Goal: Register for event/course

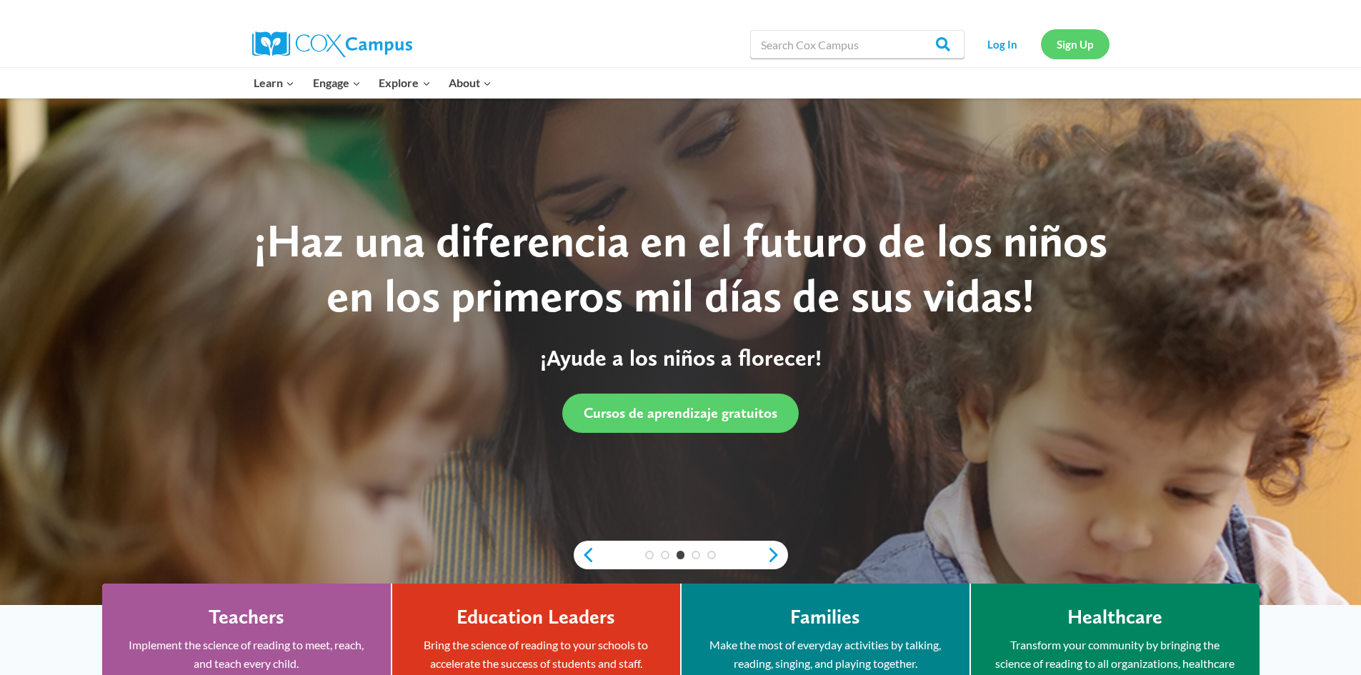
click link "Sign Up"
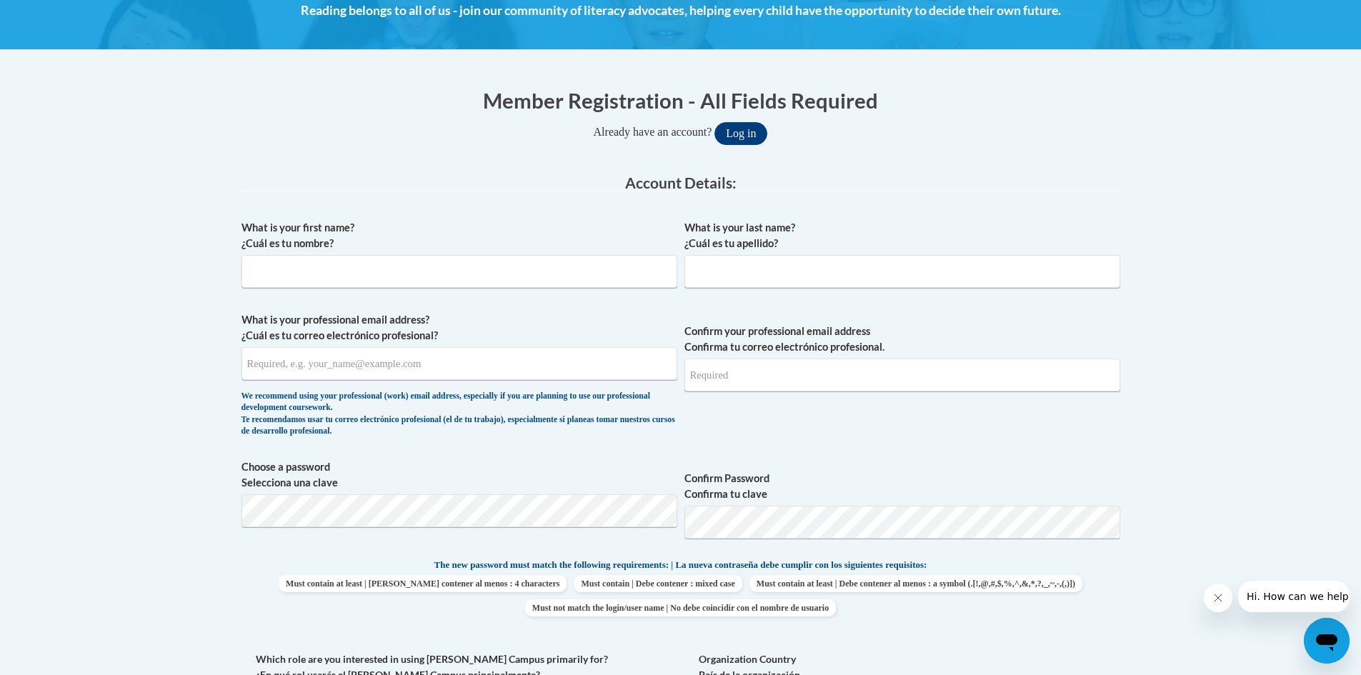
scroll to position [286, 0]
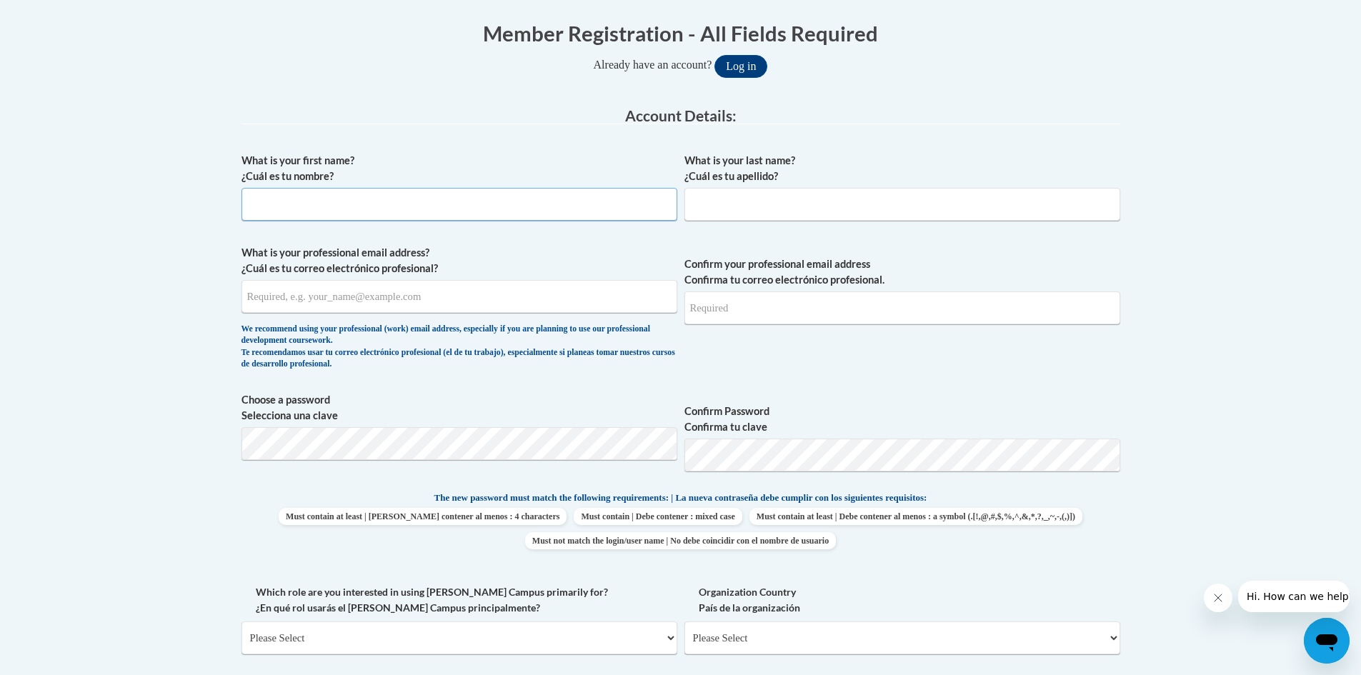
click at [377, 209] on input "What is your first name? ¿Cuál es tu nombre?" at bounding box center [459, 204] width 436 height 33
type input "Chloe"
click at [706, 209] on input "What is your last name? ¿Cuál es tu apellido?" at bounding box center [902, 204] width 436 height 33
type input "Bradshaw"
click at [549, 285] on input "What is your professional email address? ¿Cuál es tu correo electrónico profesi…" at bounding box center [459, 296] width 436 height 33
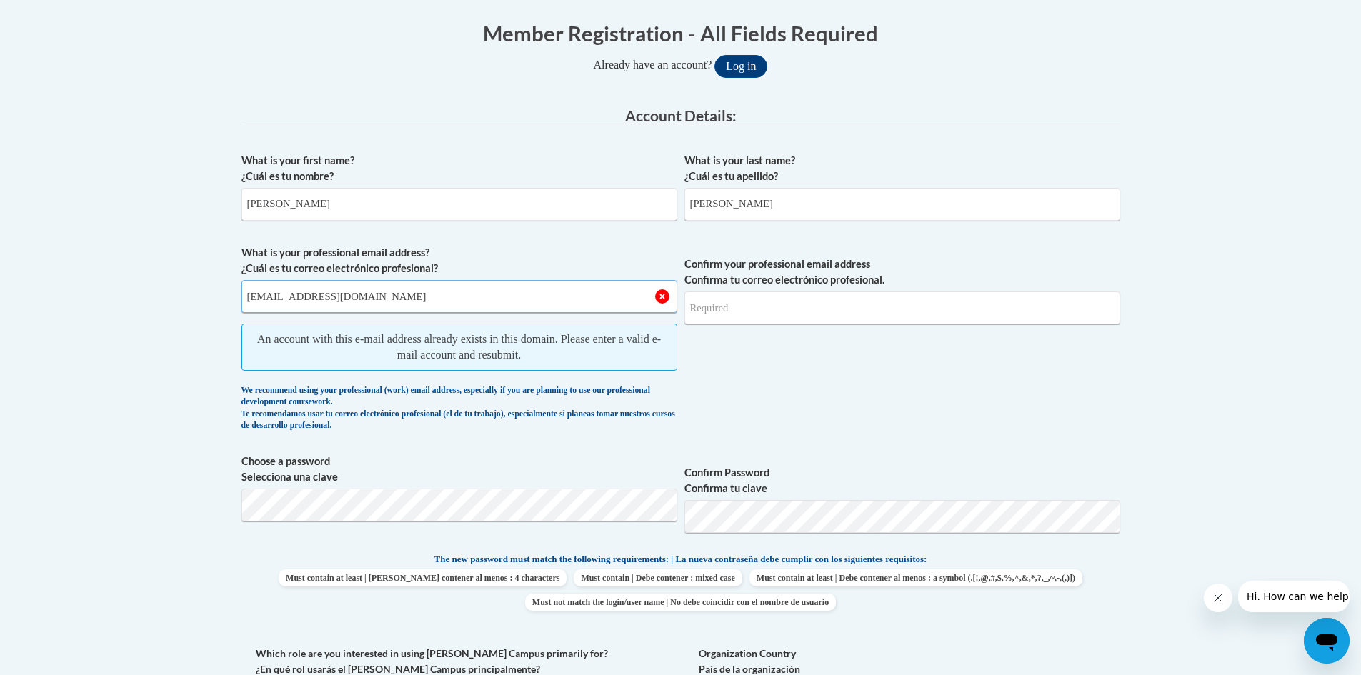
type input "chloedaycarework@gmail.com"
click at [704, 311] on input "Confirm your professional email address Confirma tu correo electrónico profesio…" at bounding box center [902, 308] width 436 height 33
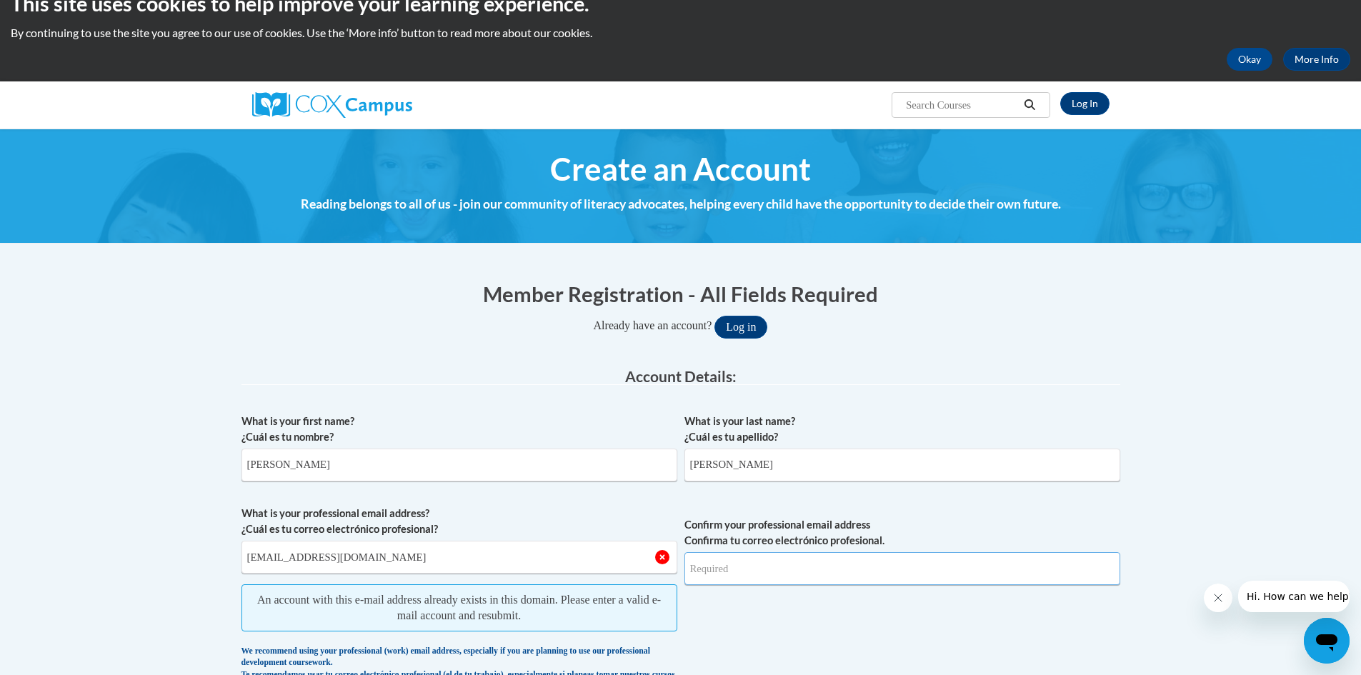
scroll to position [0, 0]
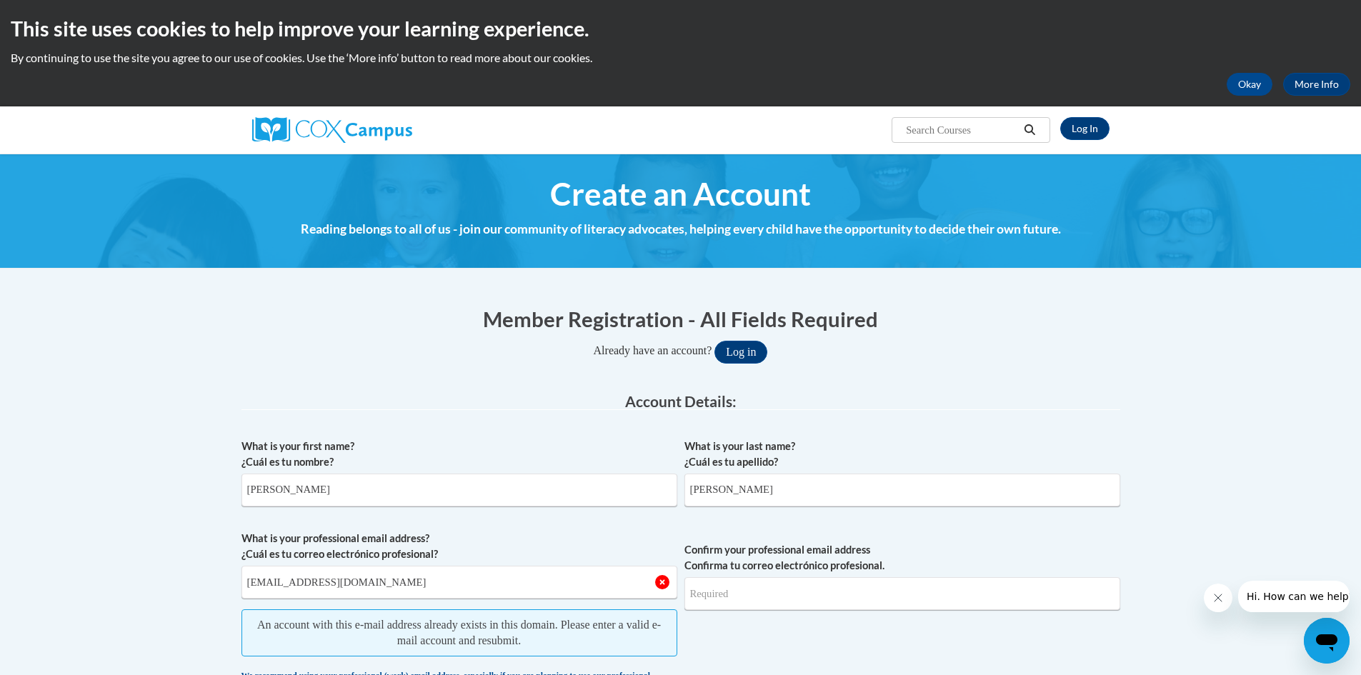
click at [1086, 115] on div "Log In Search Search..." at bounding box center [827, 124] width 586 height 36
click at [1090, 119] on div "Log In Search Search..." at bounding box center [827, 124] width 586 height 36
click at [1095, 118] on link "Log In" at bounding box center [1084, 128] width 49 height 23
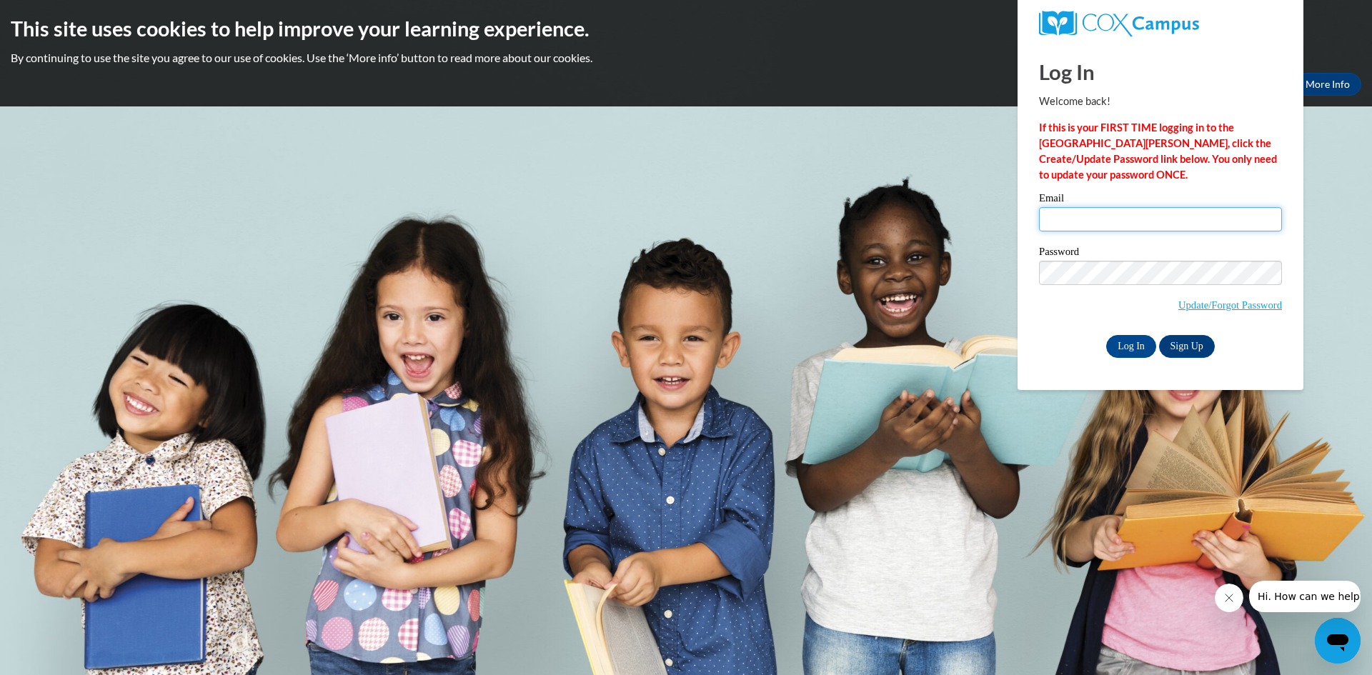
click at [1127, 212] on input "Email" at bounding box center [1160, 219] width 243 height 24
type input "[EMAIL_ADDRESS][DOMAIN_NAME]"
click at [1135, 257] on label "Password" at bounding box center [1160, 253] width 243 height 14
click at [1140, 342] on input "Log In" at bounding box center [1131, 346] width 50 height 23
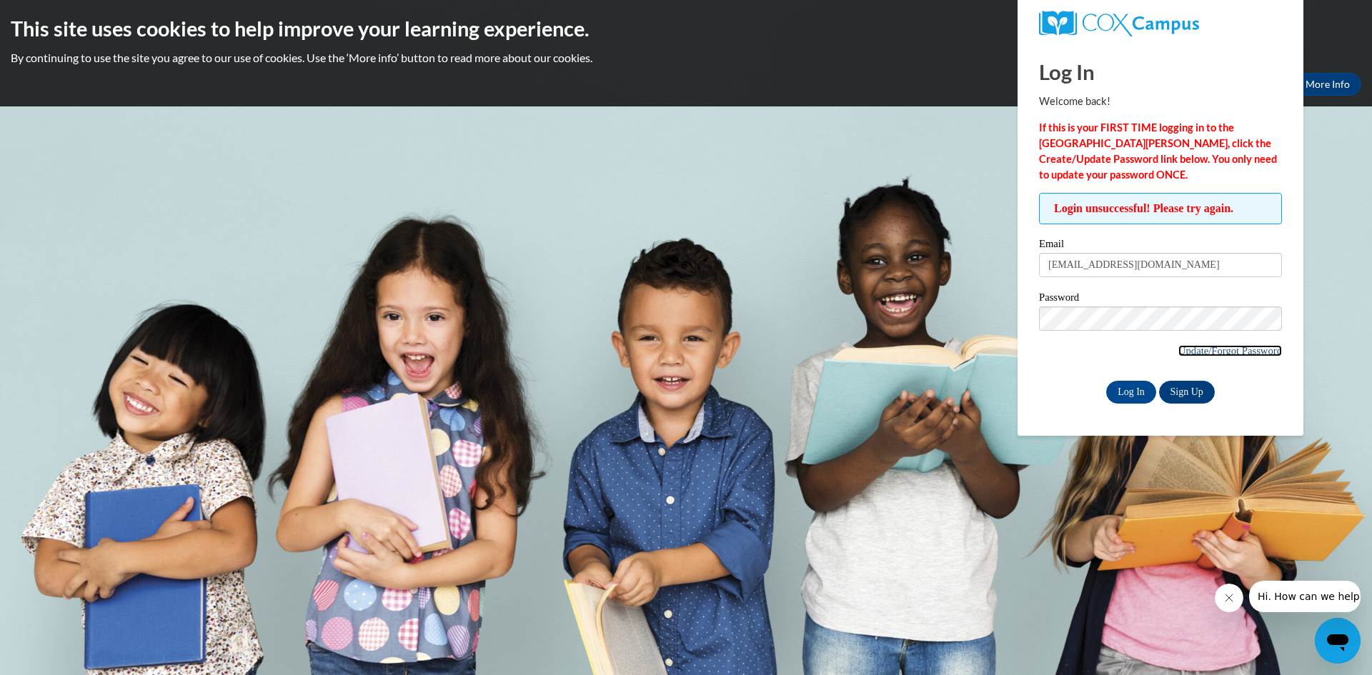
click at [1220, 350] on link "Update/Forgot Password" at bounding box center [1230, 350] width 104 height 11
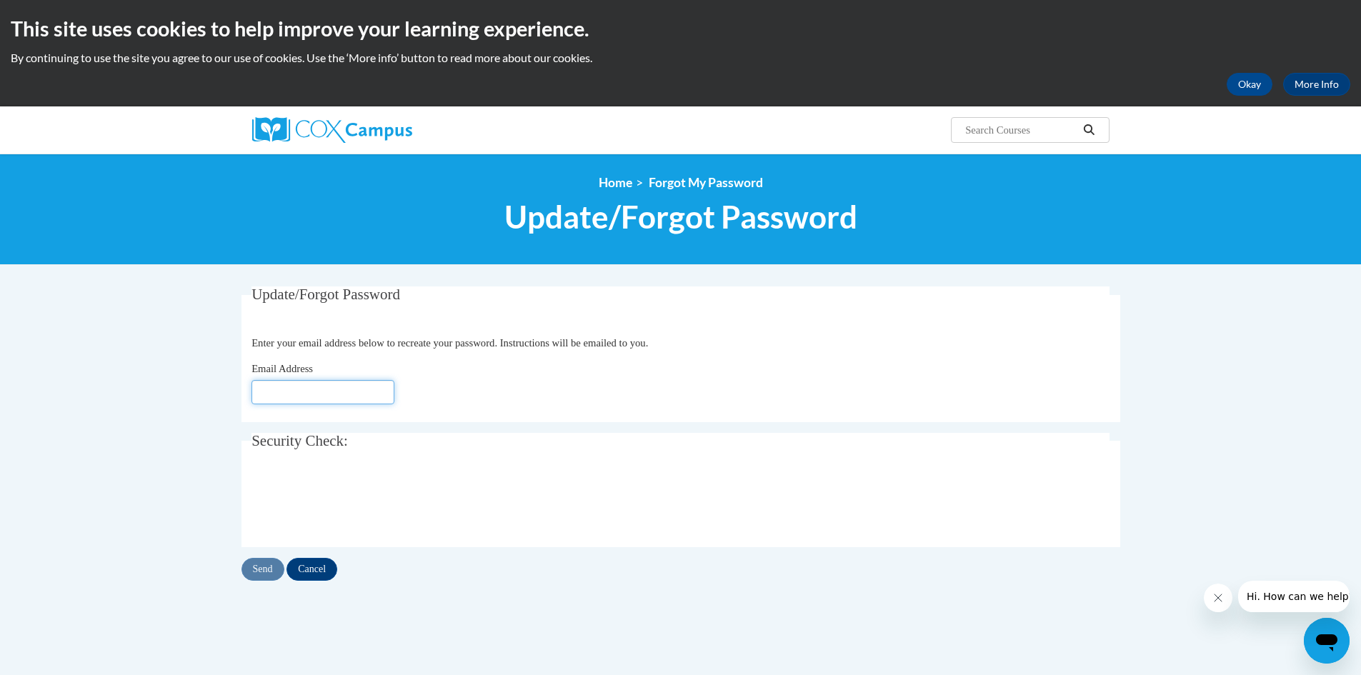
click at [302, 386] on input "Email Address" at bounding box center [322, 392] width 143 height 24
type input "[EMAIL_ADDRESS][DOMAIN_NAME]"
click at [260, 567] on input "Send" at bounding box center [262, 569] width 43 height 23
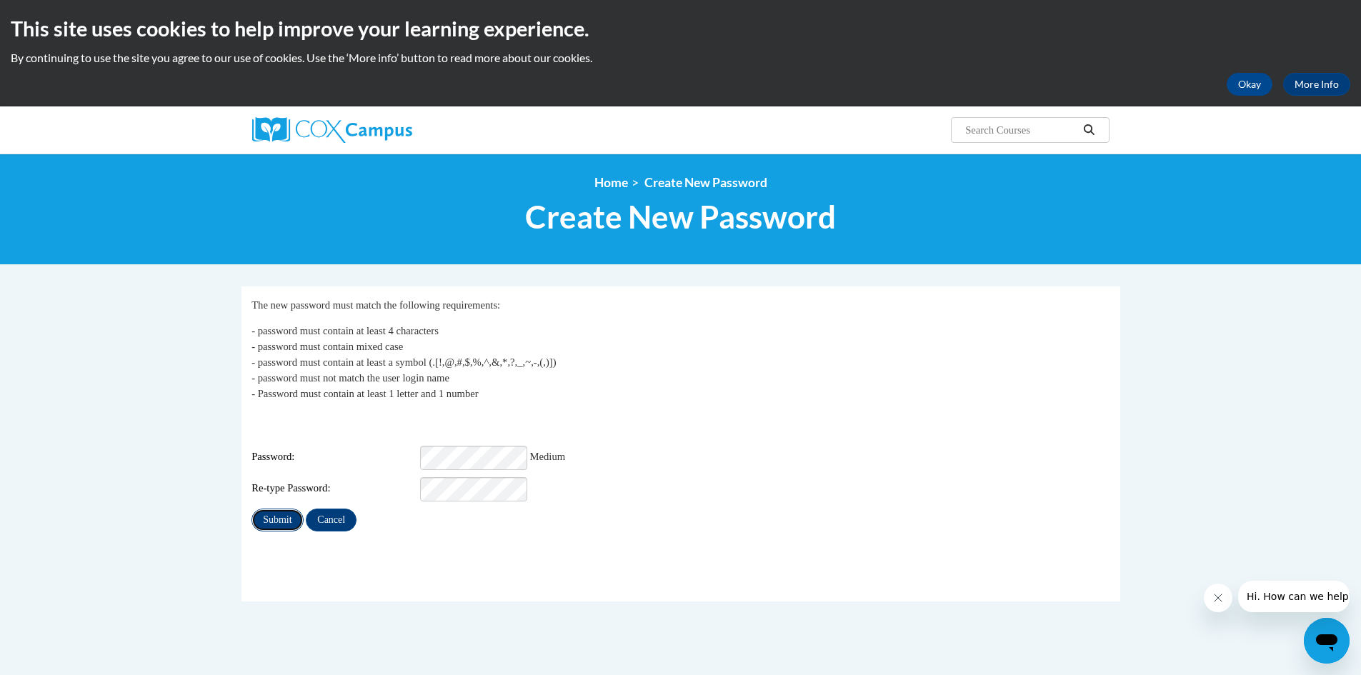
click at [274, 509] on input "Submit" at bounding box center [276, 520] width 51 height 23
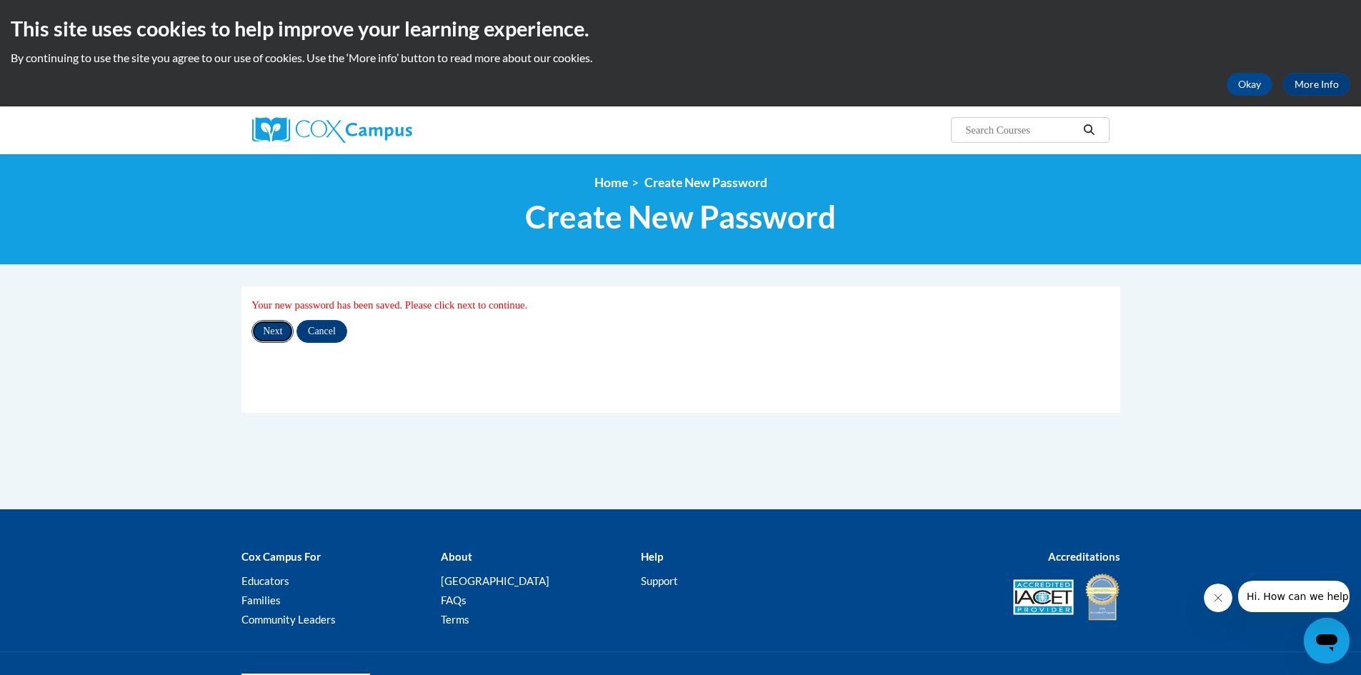
click at [264, 332] on input "Next" at bounding box center [272, 331] width 42 height 23
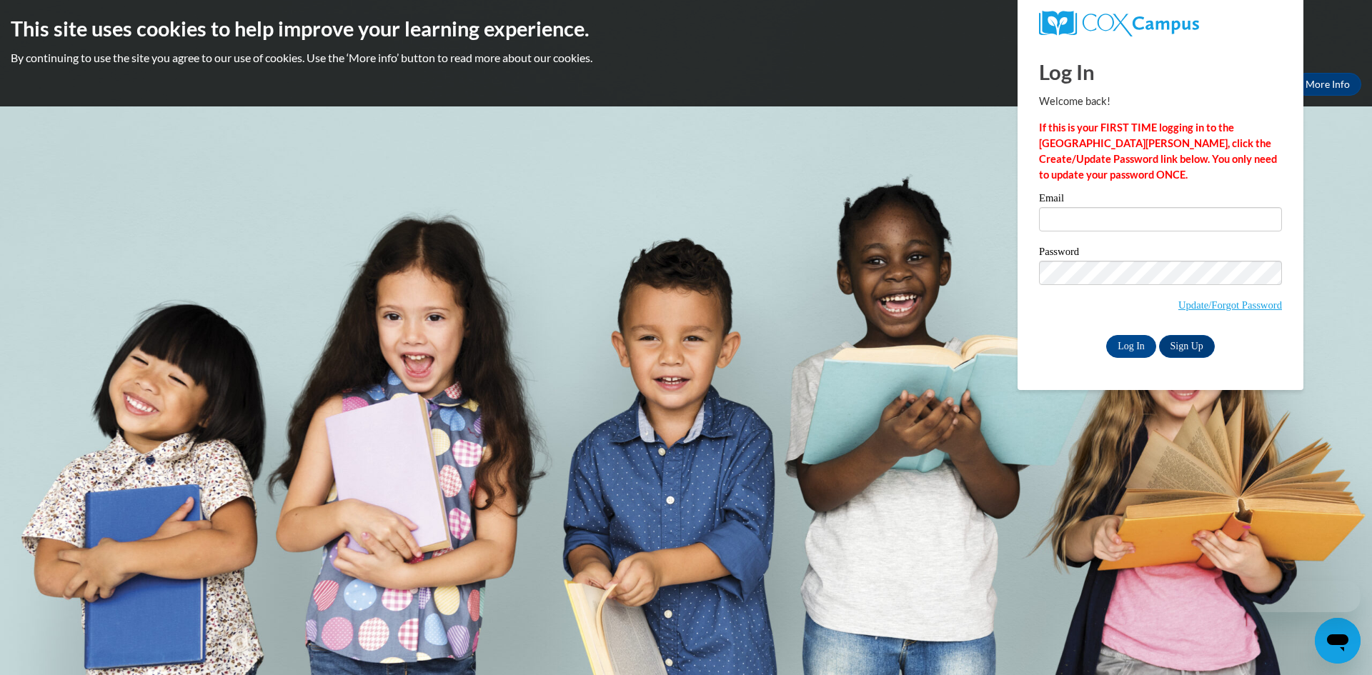
click at [1074, 203] on label "Email" at bounding box center [1160, 200] width 243 height 14
click at [1074, 207] on input "Email" at bounding box center [1160, 219] width 243 height 24
click at [1072, 218] on input "Email" at bounding box center [1160, 219] width 243 height 24
type input "[EMAIL_ADDRESS][DOMAIN_NAME]"
click at [1106, 335] on input "Log In" at bounding box center [1131, 346] width 50 height 23
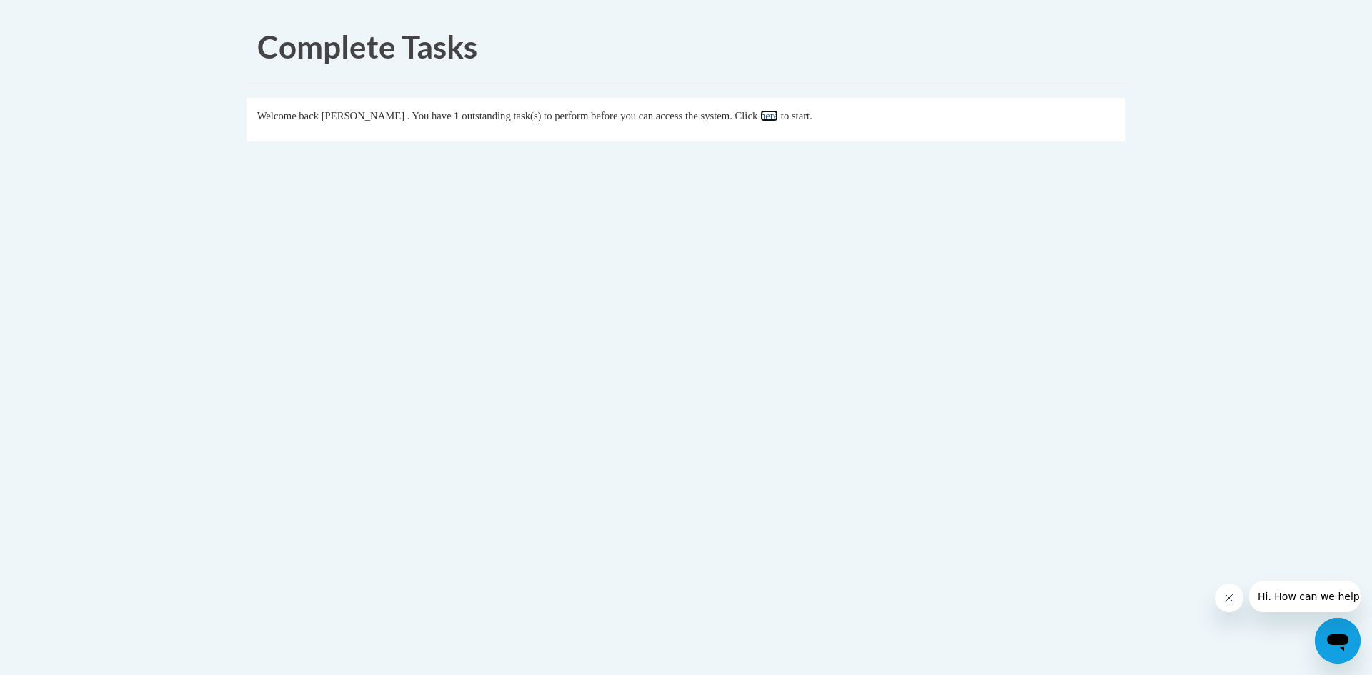
click at [778, 113] on link "here" at bounding box center [769, 115] width 18 height 11
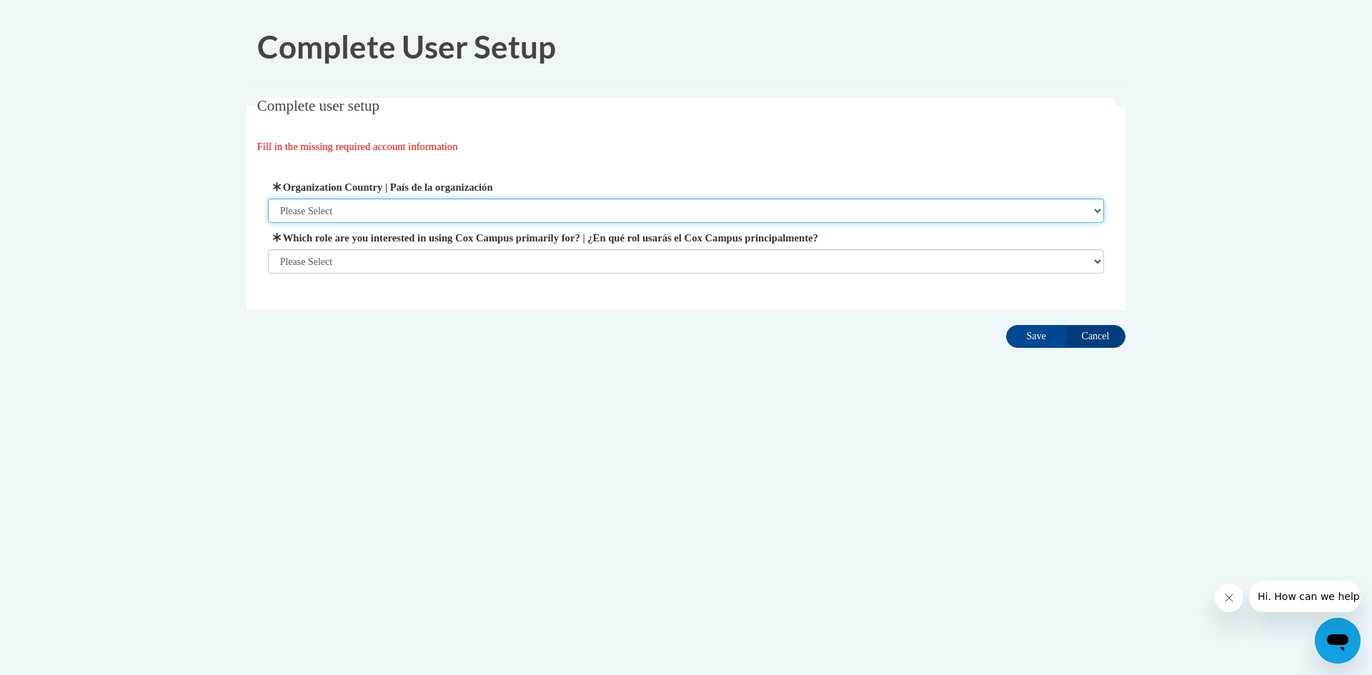
click at [412, 215] on select "Please Select United States | Estados Unidos Outside of the United States | Fue…" at bounding box center [686, 211] width 837 height 24
select select "ad49bcad-a171-4b2e-b99c-48b446064914"
click at [268, 199] on select "Please Select United States | Estados Unidos Outside of the United States | Fue…" at bounding box center [686, 211] width 837 height 24
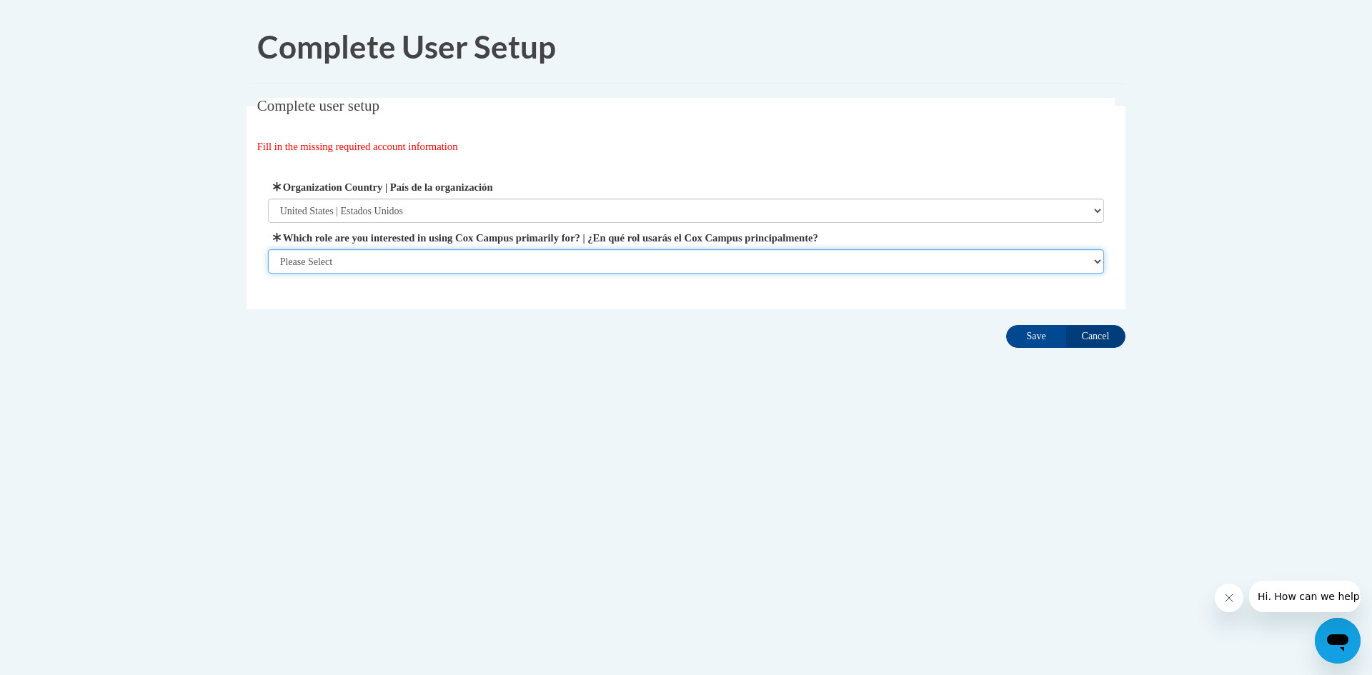
click at [357, 258] on select "Please Select College/University | Colegio/Universidad Community/Nonprofit Part…" at bounding box center [686, 261] width 837 height 24
select select "fbf2d438-af2f-41f8-98f1-81c410e29de3"
click at [268, 274] on select "Please Select College/University | Colegio/Universidad Community/Nonprofit Part…" at bounding box center [686, 261] width 837 height 24
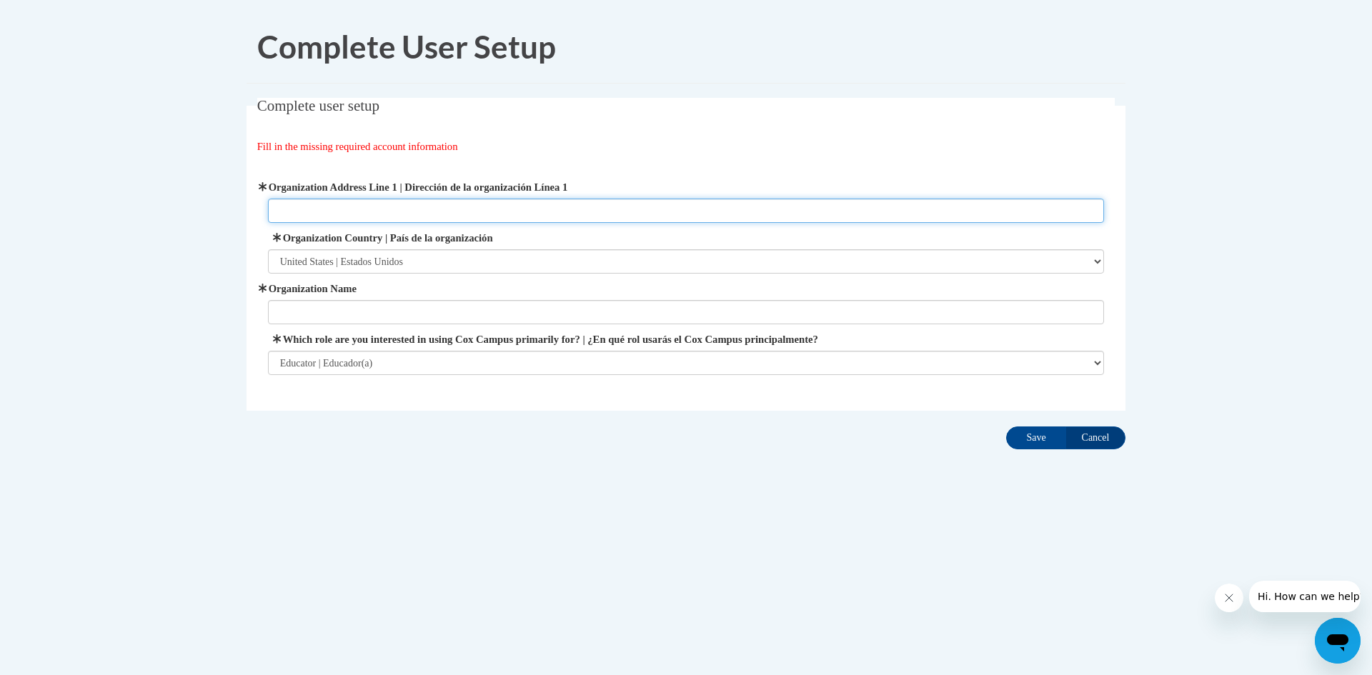
click at [360, 201] on input "Organization Address Line 1 | Dirección de la organización Línea 1" at bounding box center [686, 211] width 837 height 24
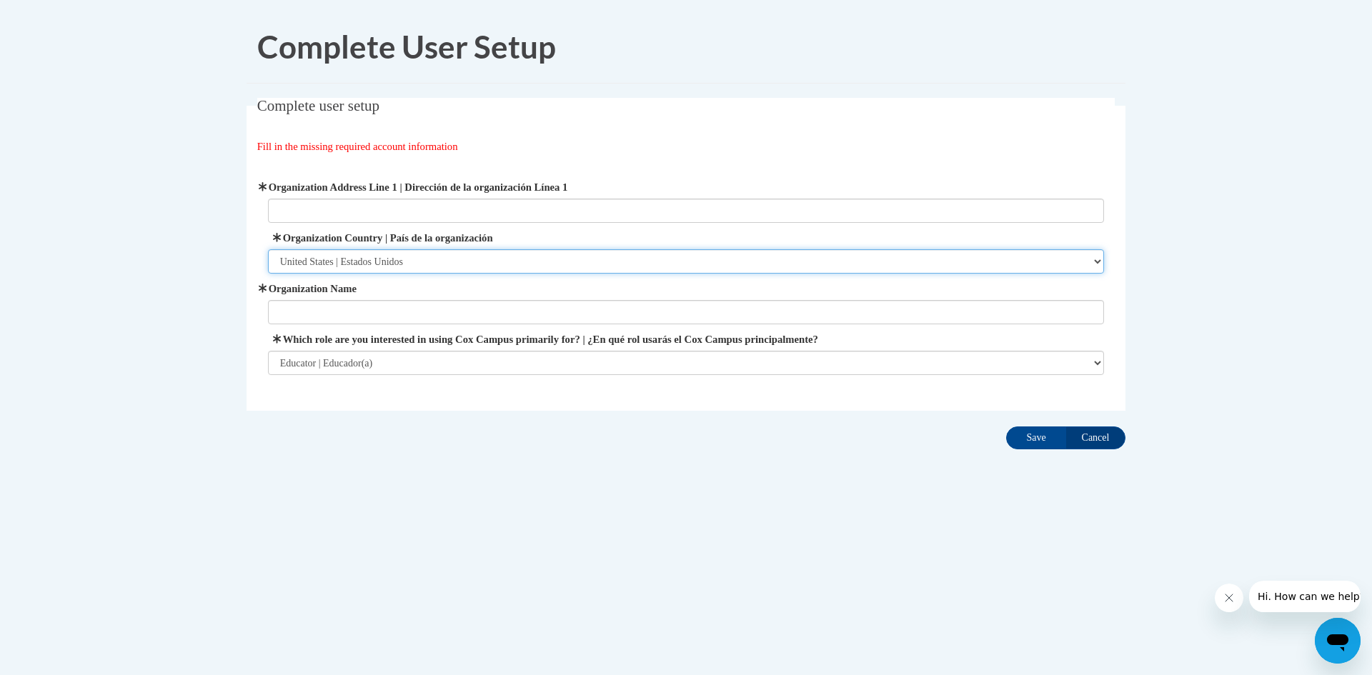
click at [334, 268] on select "Please Select United States | Estados Unidos Outside of the United States | Fue…" at bounding box center [686, 261] width 837 height 24
click at [268, 249] on select "Please Select United States | Estados Unidos Outside of the United States | Fue…" at bounding box center [686, 261] width 837 height 24
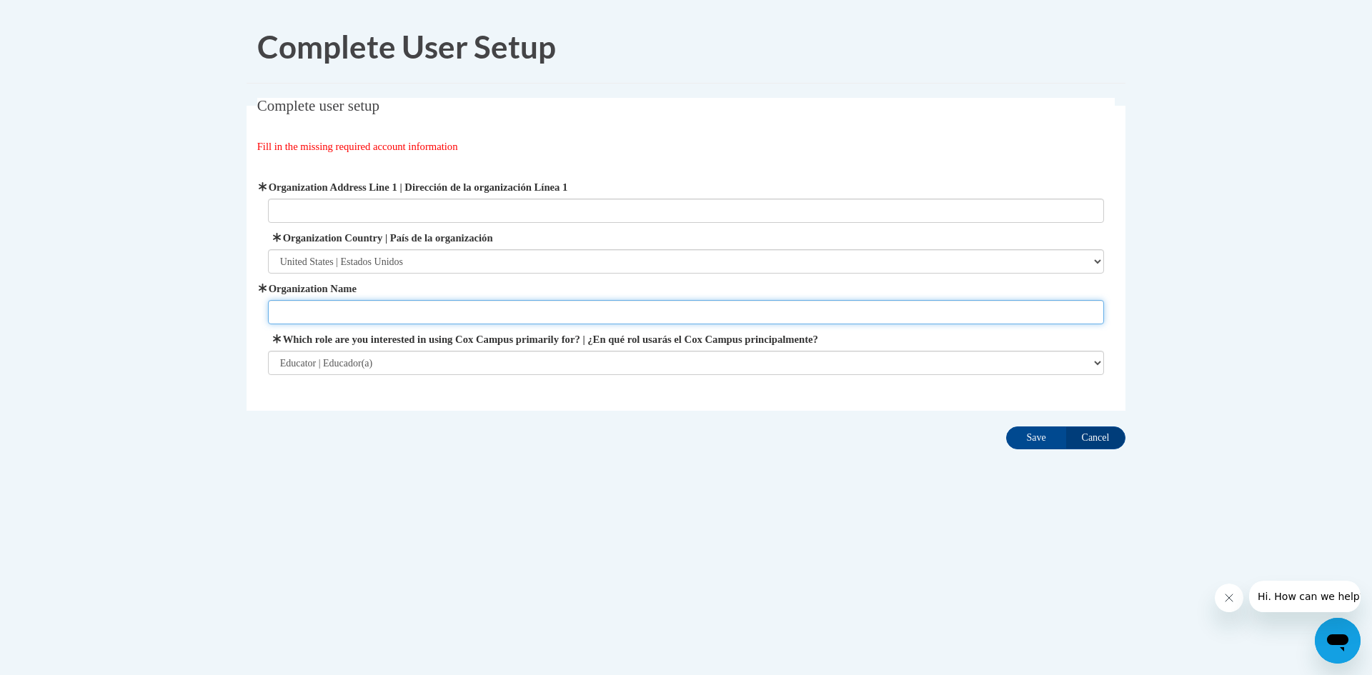
click at [347, 320] on input "Organization Name" at bounding box center [686, 312] width 837 height 24
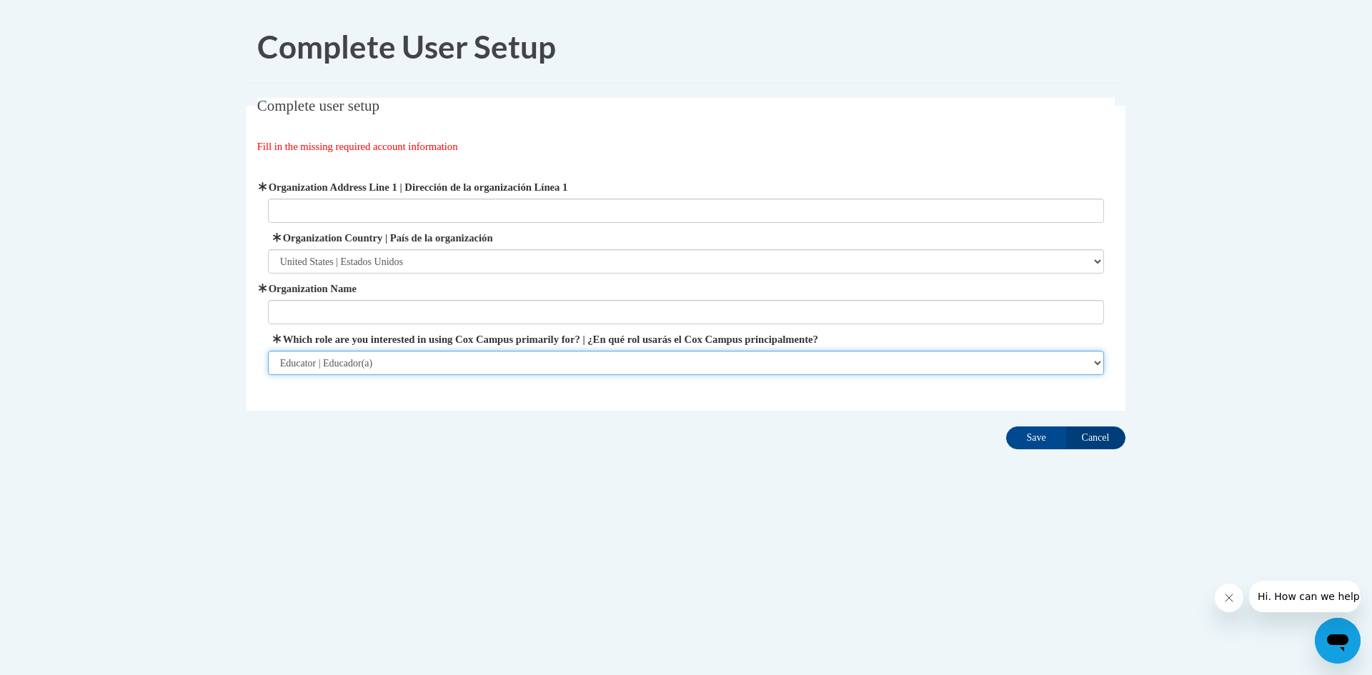
click at [353, 362] on select "Please Select College/University | Colegio/Universidad Community/Nonprofit Part…" at bounding box center [686, 363] width 837 height 24
click at [268, 351] on select "Please Select College/University | Colegio/Universidad Community/Nonprofit Part…" at bounding box center [686, 363] width 837 height 24
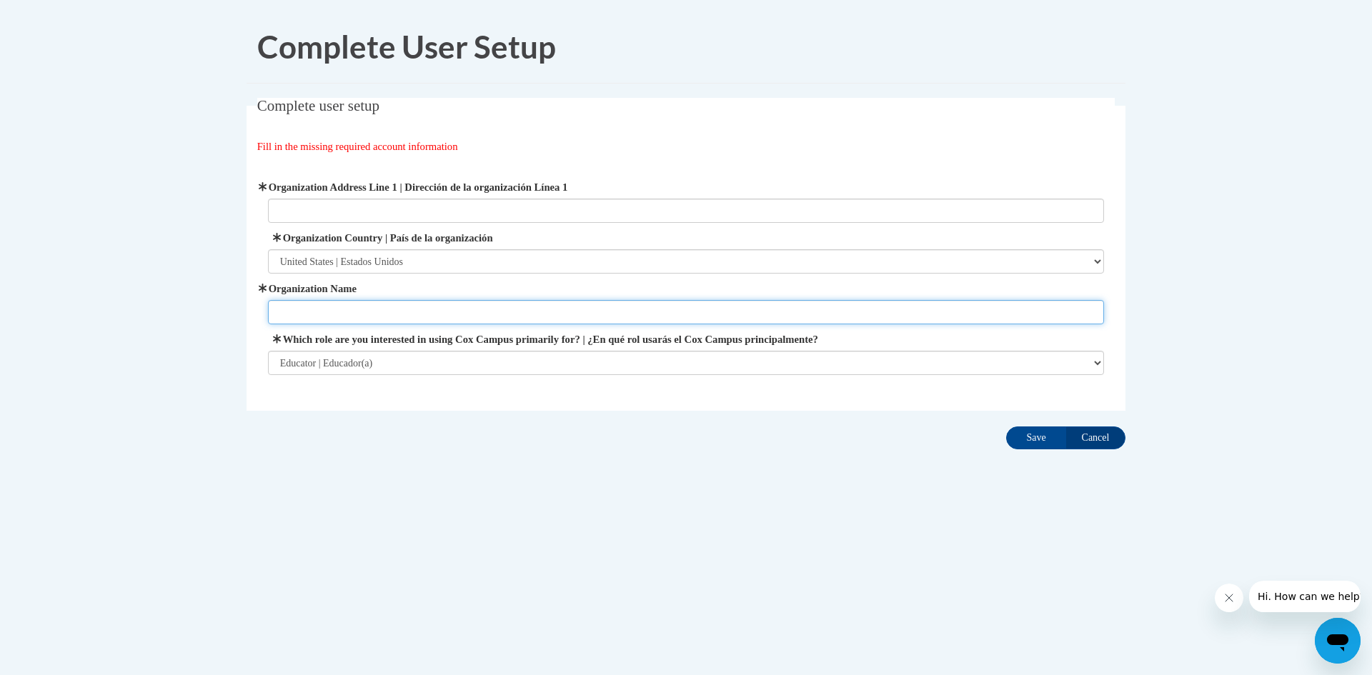
click at [332, 311] on input "Organization Name" at bounding box center [686, 312] width 837 height 24
type input "New Life Early Education"
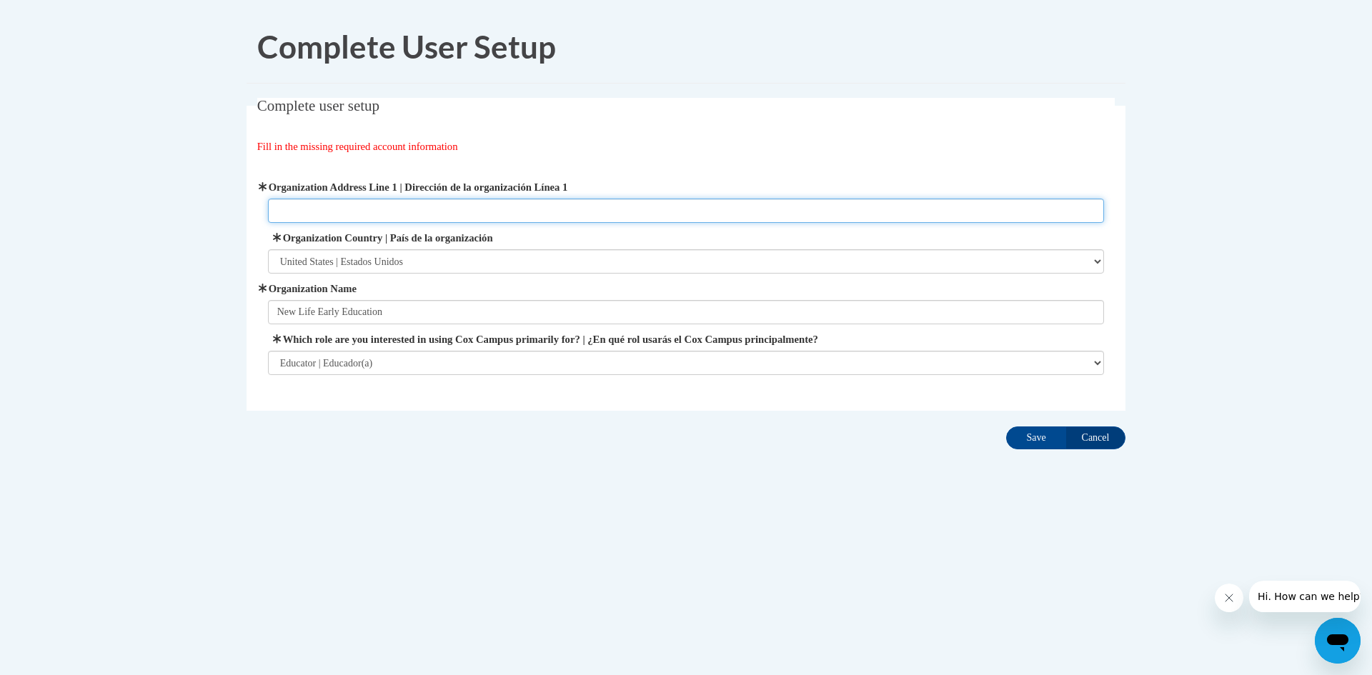
click at [350, 203] on input "Organization Address Line 1 | Dirección de la organización Línea 1" at bounding box center [686, 211] width 837 height 24
paste input "18535 US-69, Tyler, TX 75703"
type input "18535 US-69, Tyler, TX 75703"
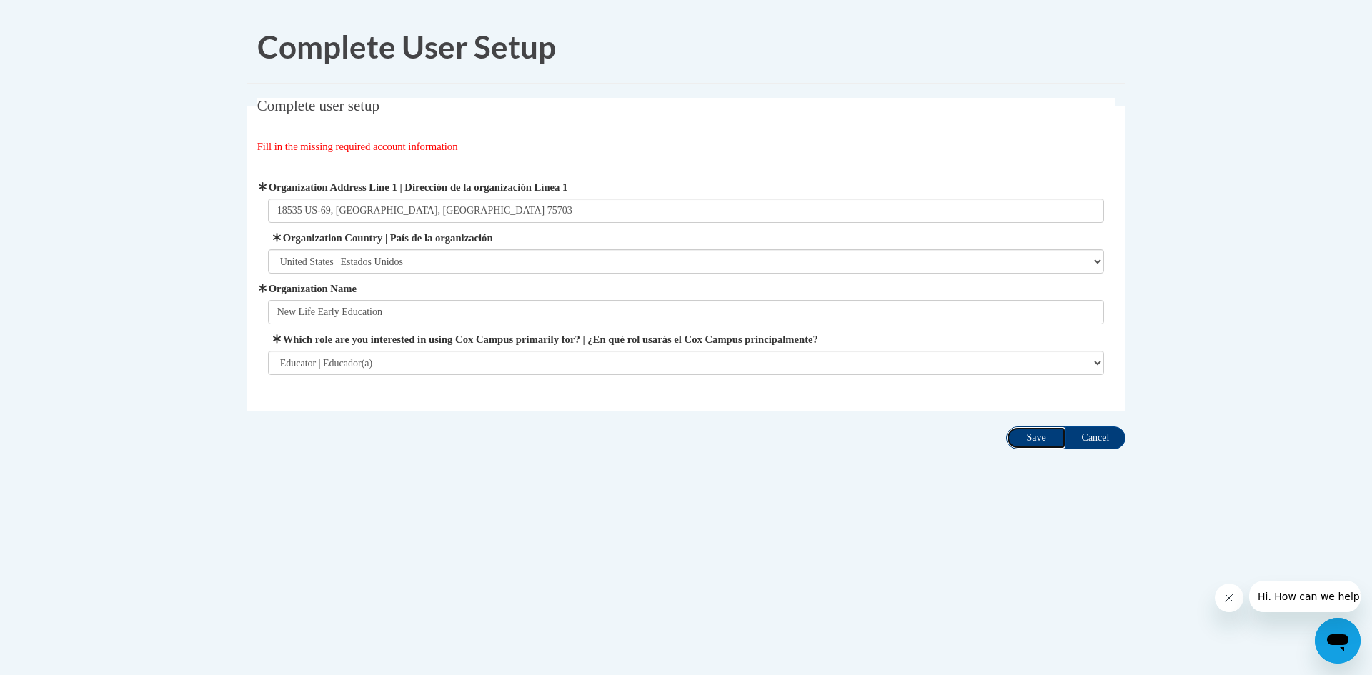
click at [1056, 447] on input "Save" at bounding box center [1036, 438] width 60 height 23
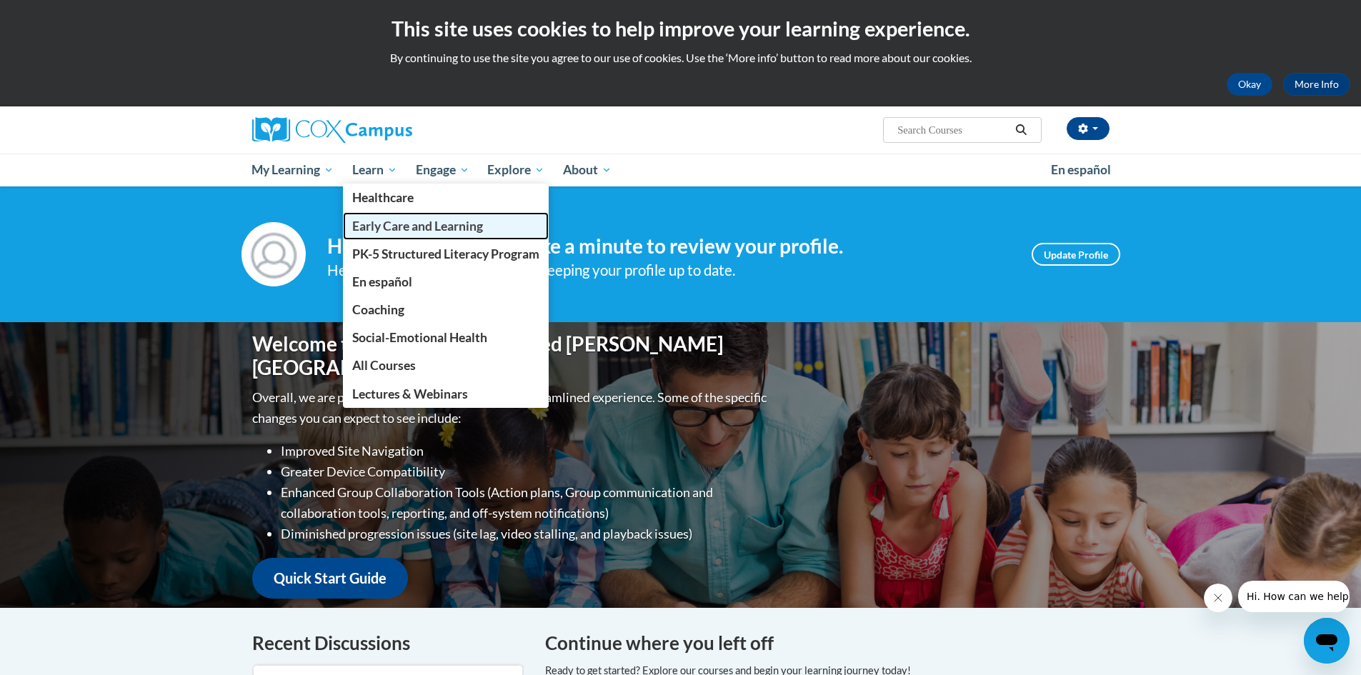
click at [431, 225] on span "Early Care and Learning" at bounding box center [417, 226] width 131 height 15
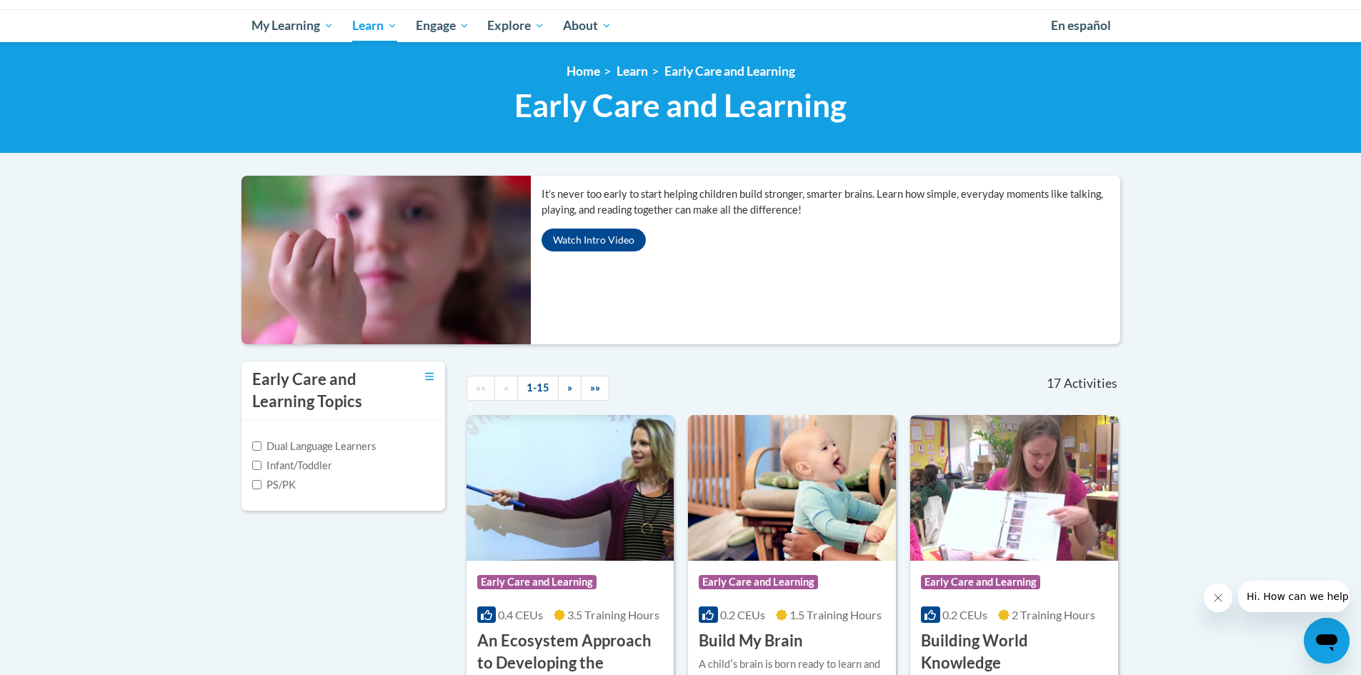
scroll to position [143, 0]
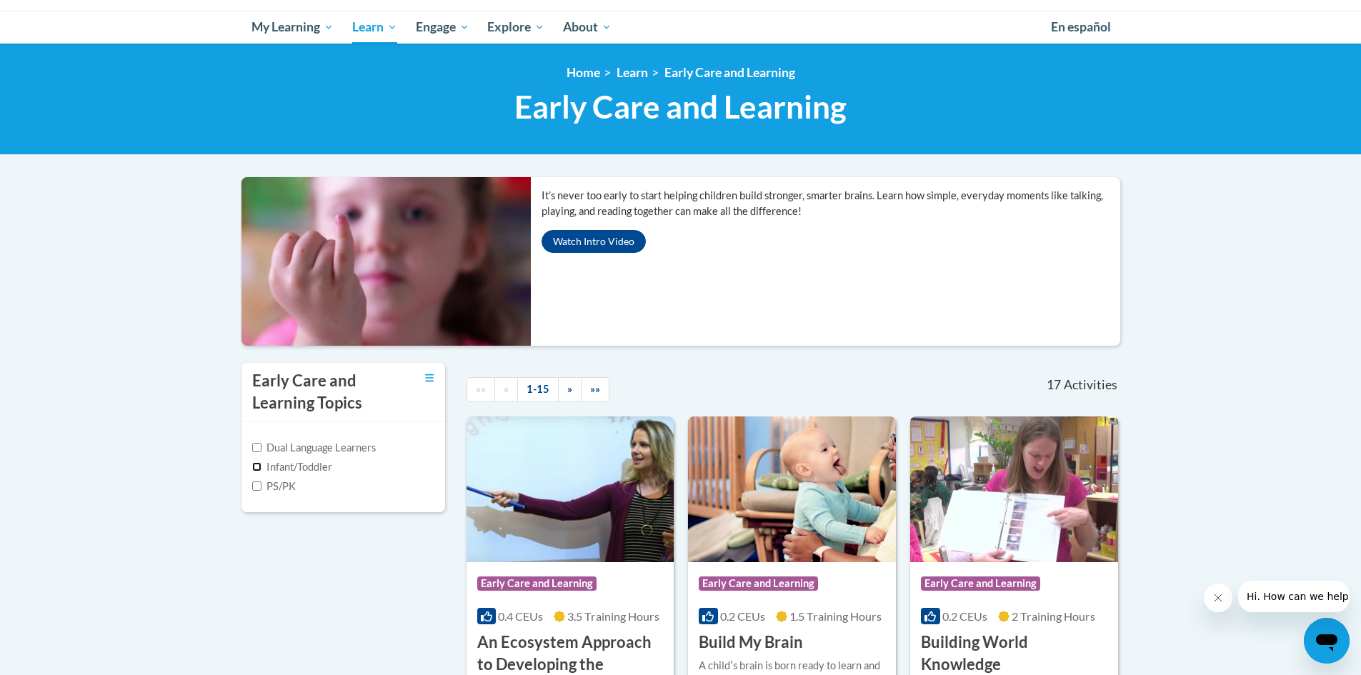
click at [254, 464] on input "Infant/Toddler" at bounding box center [256, 466] width 9 height 9
checkbox input "true"
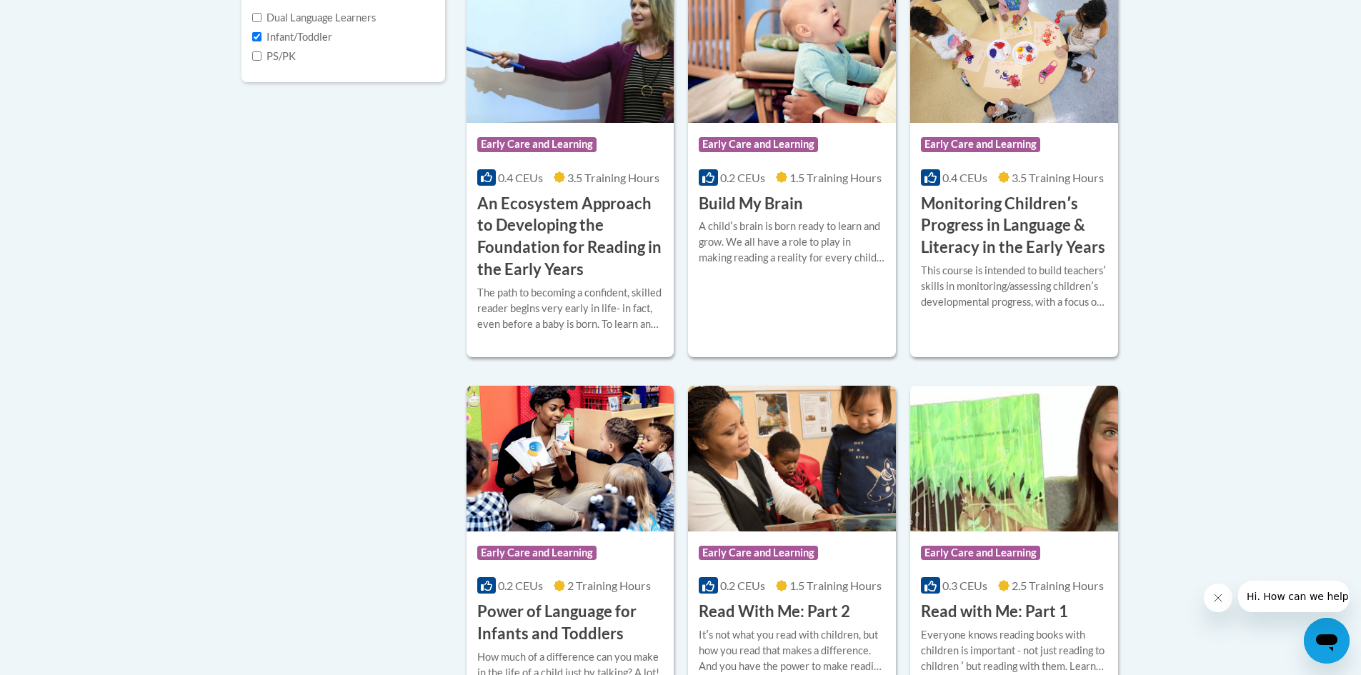
scroll to position [572, 0]
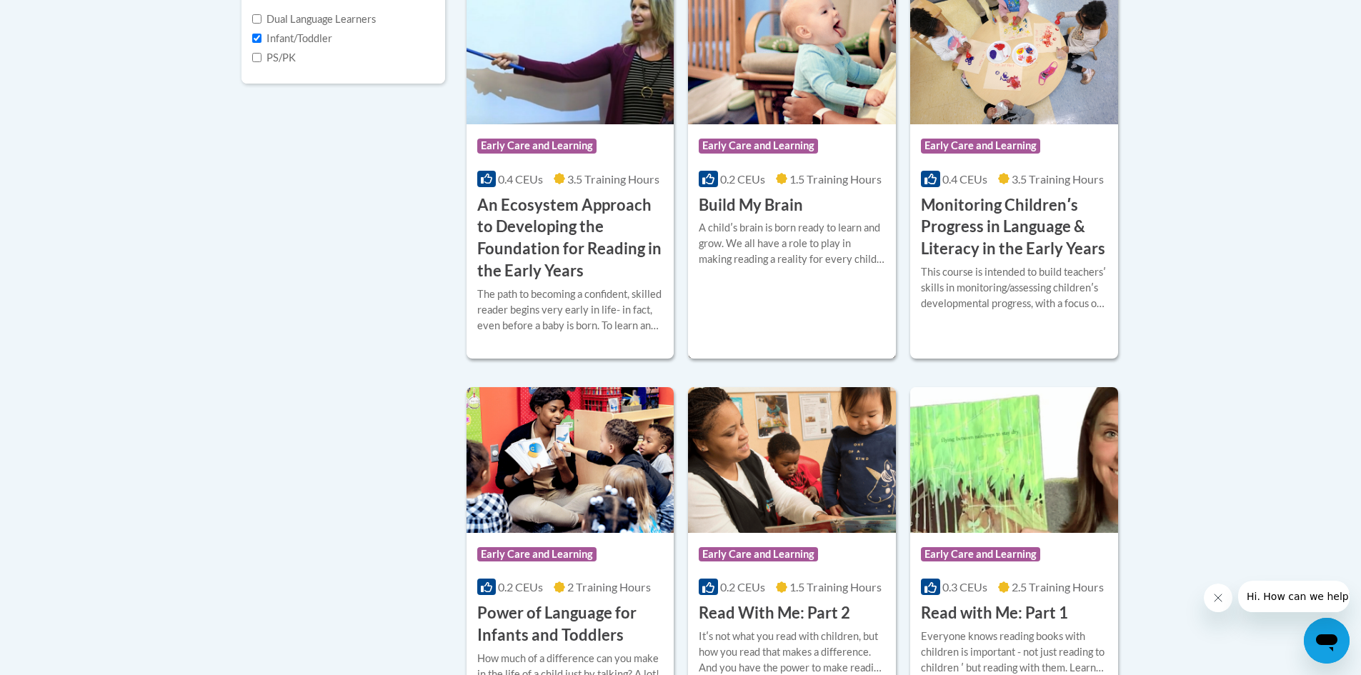
click at [832, 78] on img at bounding box center [792, 52] width 208 height 146
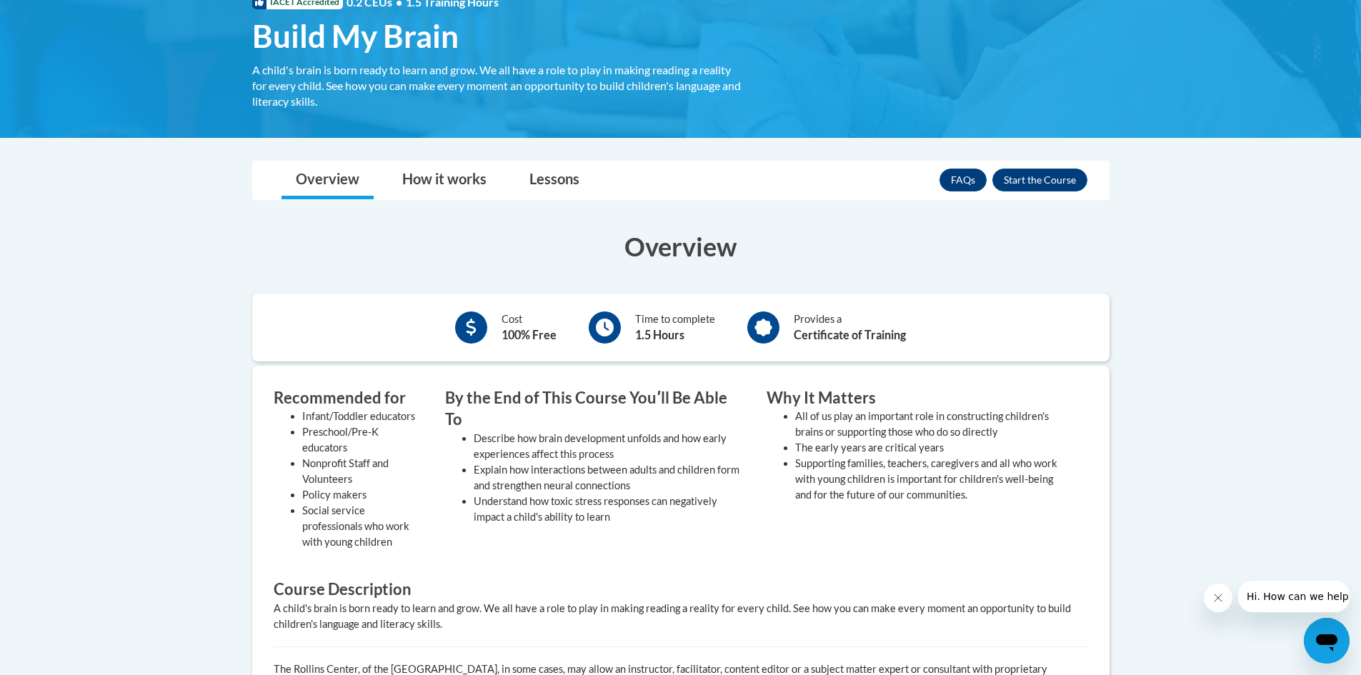
scroll to position [214, 0]
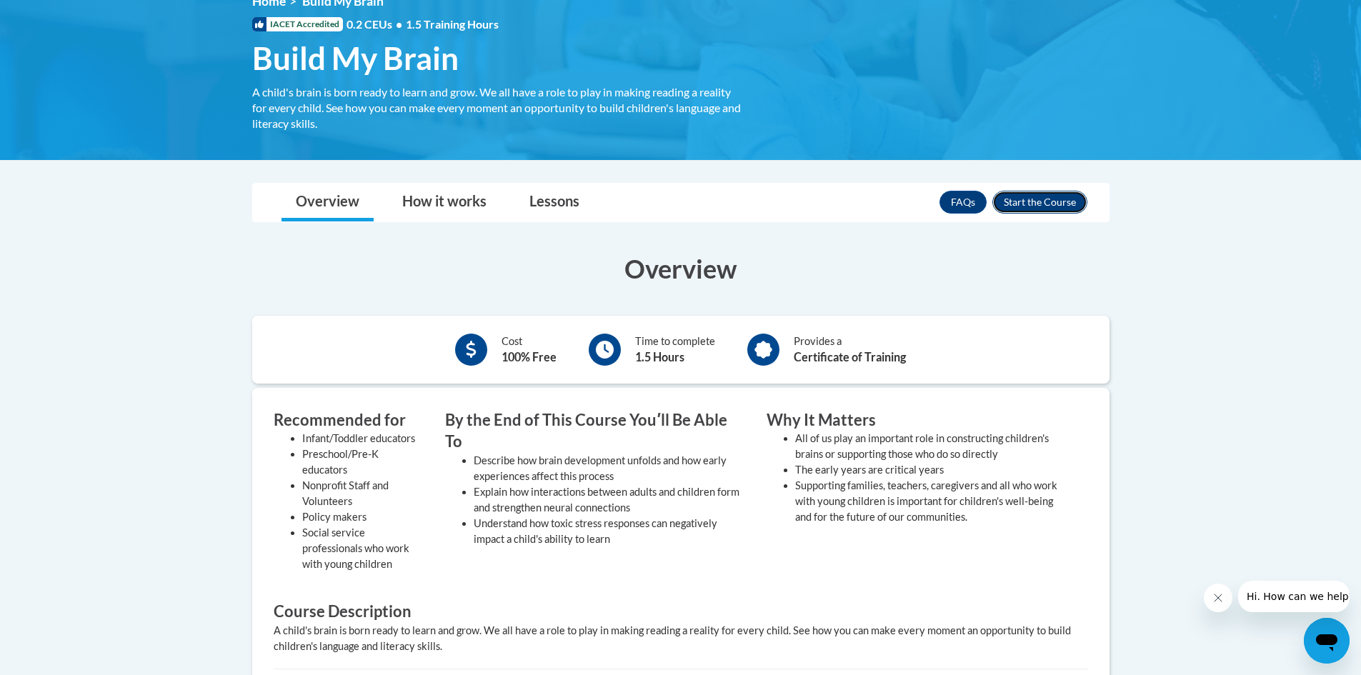
click at [1014, 191] on button "Enroll" at bounding box center [1039, 202] width 95 height 23
